Goal: Task Accomplishment & Management: Use online tool/utility

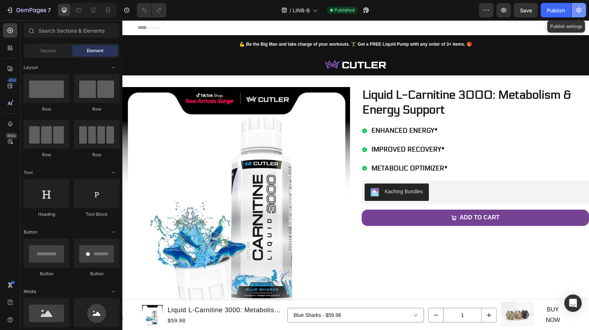
click at [581, 8] on icon "button" at bounding box center [578, 10] width 7 height 7
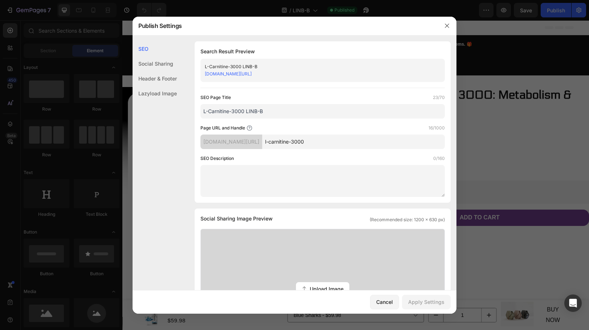
click at [347, 143] on input "l-carnitine-3000" at bounding box center [353, 142] width 183 height 15
type input "l-carnitine-3000b"
click at [423, 300] on div "Apply Settings" at bounding box center [426, 302] width 36 height 8
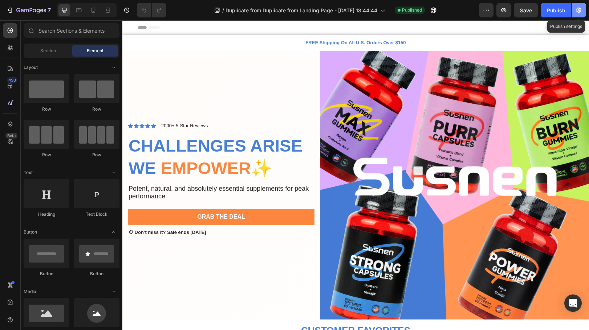
click at [581, 11] on icon "button" at bounding box center [578, 10] width 7 height 7
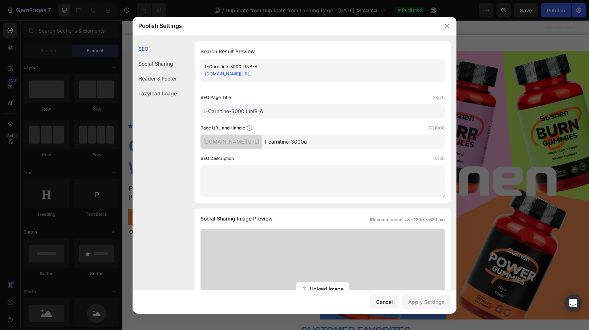
click at [350, 143] on input "l-carnitine-3000a" at bounding box center [353, 142] width 183 height 15
type input "l-carnitine-3000"
click at [440, 309] on button "Apply Settings" at bounding box center [426, 302] width 49 height 15
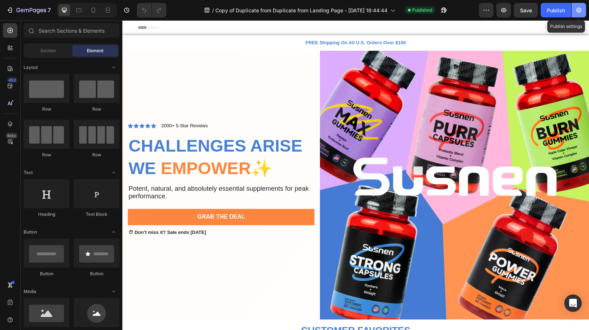
click at [579, 9] on icon "button" at bounding box center [578, 10] width 7 height 7
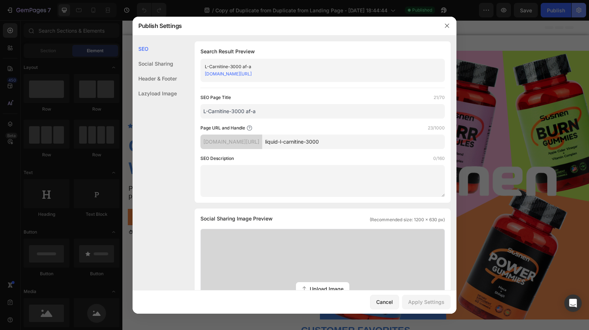
click at [579, 9] on div at bounding box center [294, 165] width 589 height 330
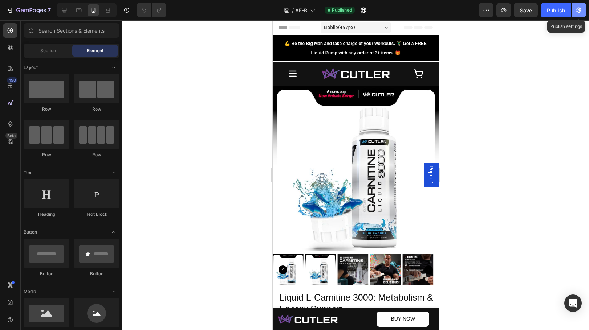
click at [579, 12] on icon "button" at bounding box center [578, 10] width 5 height 5
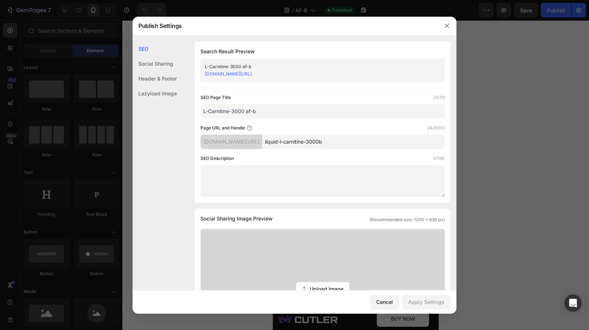
click at [366, 143] on input "liquid-l-carnitine-3000b" at bounding box center [353, 142] width 183 height 15
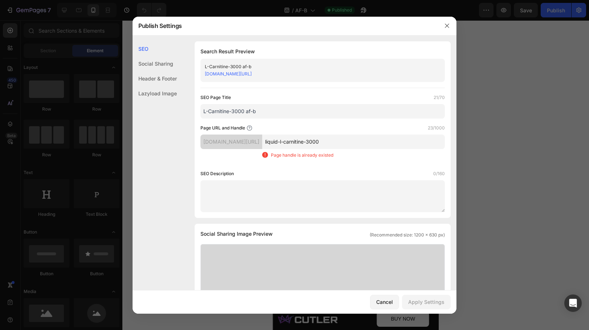
type input "liquid-l-carnitine-3000b"
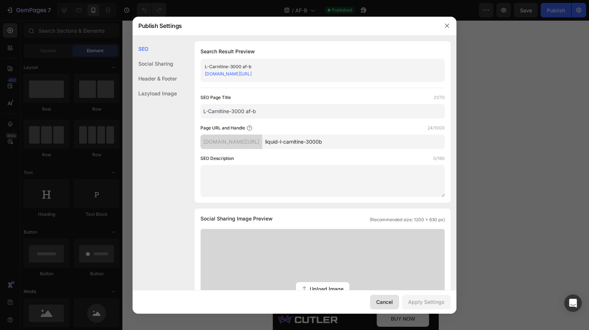
drag, startPoint x: 386, startPoint y: 304, endPoint x: 107, endPoint y: 259, distance: 282.7
click at [386, 304] on div "Cancel" at bounding box center [384, 302] width 17 height 8
